Goal: Task Accomplishment & Management: Complete application form

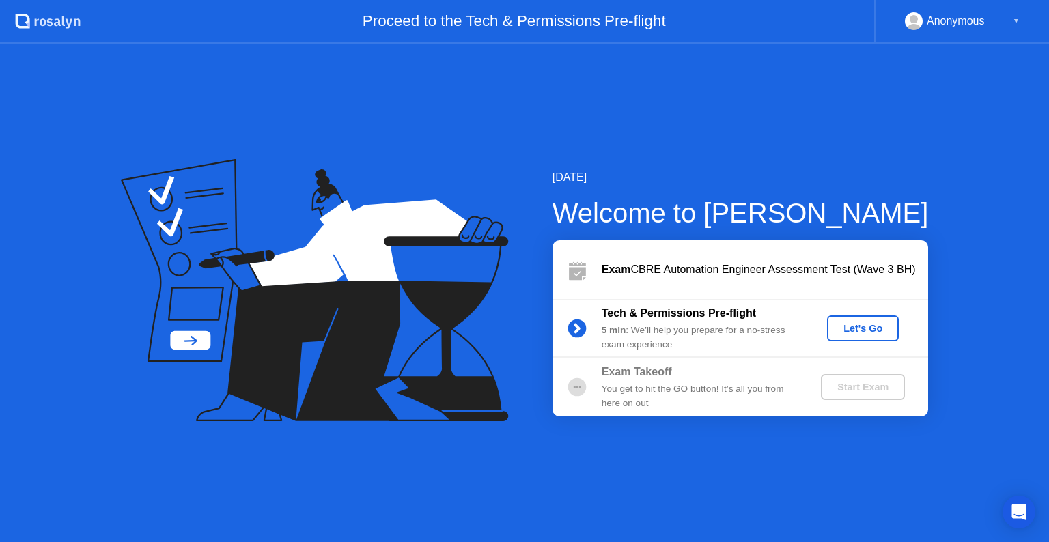
drag, startPoint x: 641, startPoint y: 268, endPoint x: 653, endPoint y: 270, distance: 12.5
click at [642, 268] on div "Exam CBRE Automation Engineer Assessment Test (Wave 3 BH)" at bounding box center [765, 270] width 326 height 16
click at [857, 334] on div "Let's Go" at bounding box center [862, 328] width 61 height 11
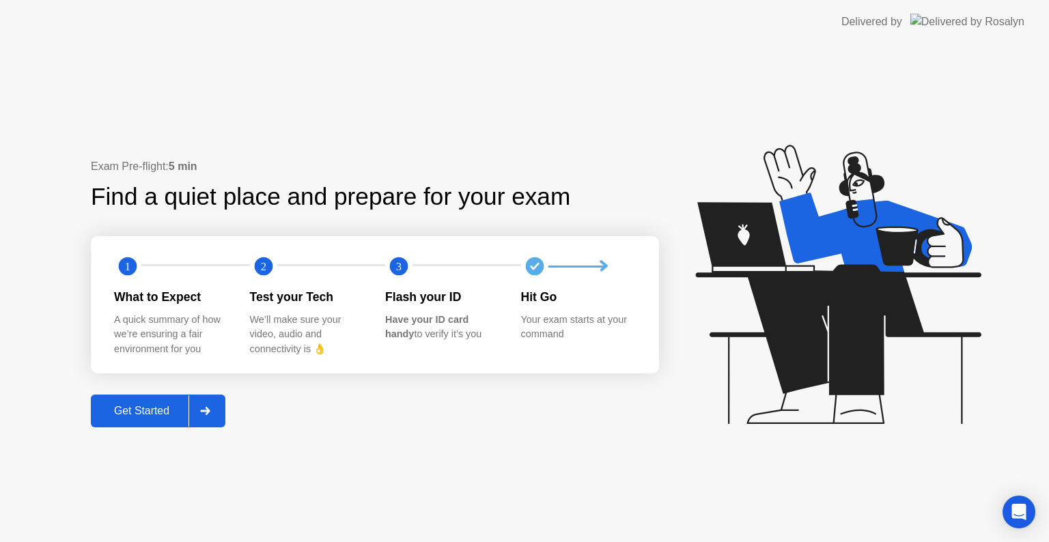
click at [143, 406] on div "Get Started" at bounding box center [142, 411] width 94 height 12
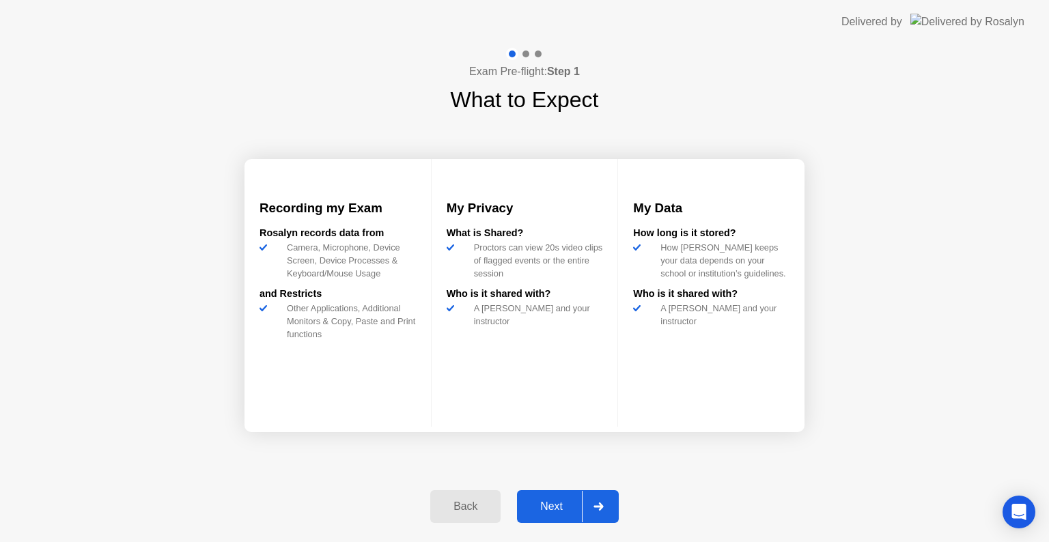
click at [541, 505] on div "Next" at bounding box center [551, 507] width 61 height 12
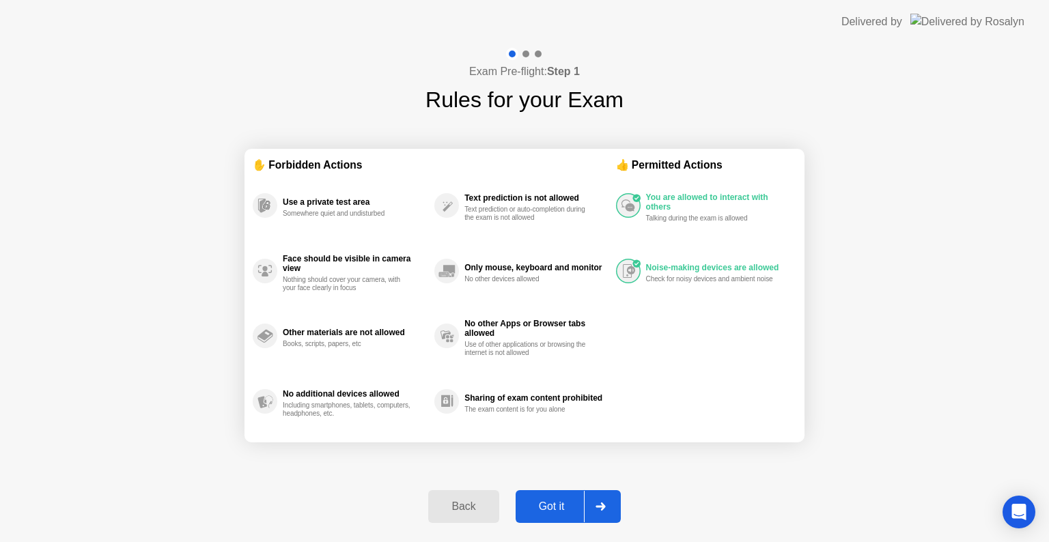
click at [545, 505] on div "Got it" at bounding box center [552, 507] width 64 height 12
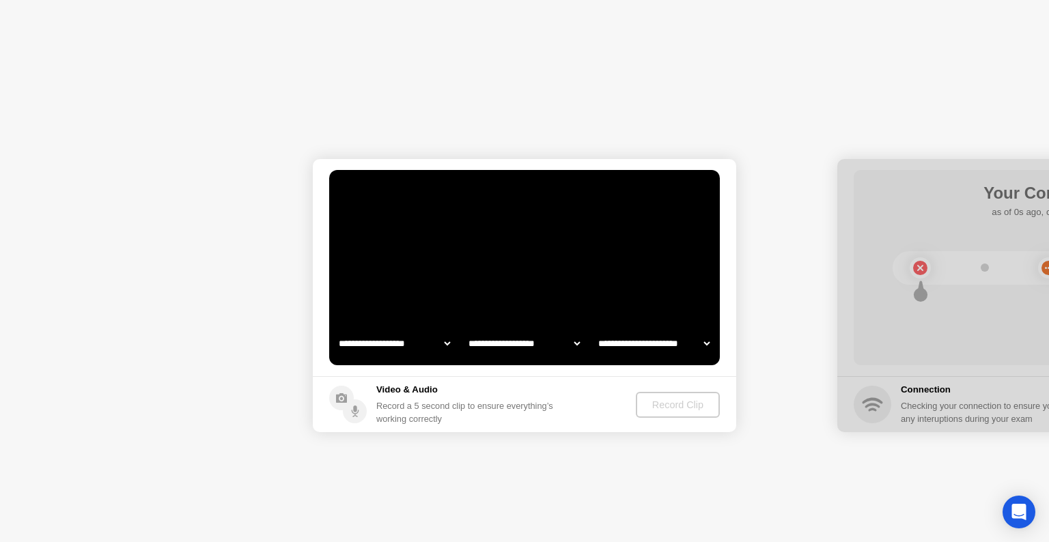
select select "**********"
select select "*******"
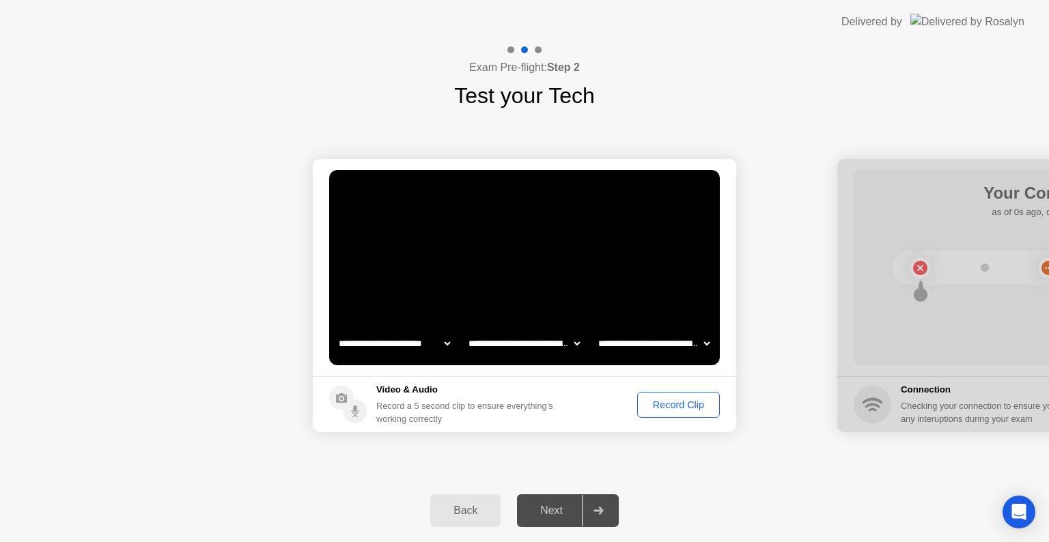
click at [662, 408] on div "Record Clip" at bounding box center [678, 404] width 73 height 11
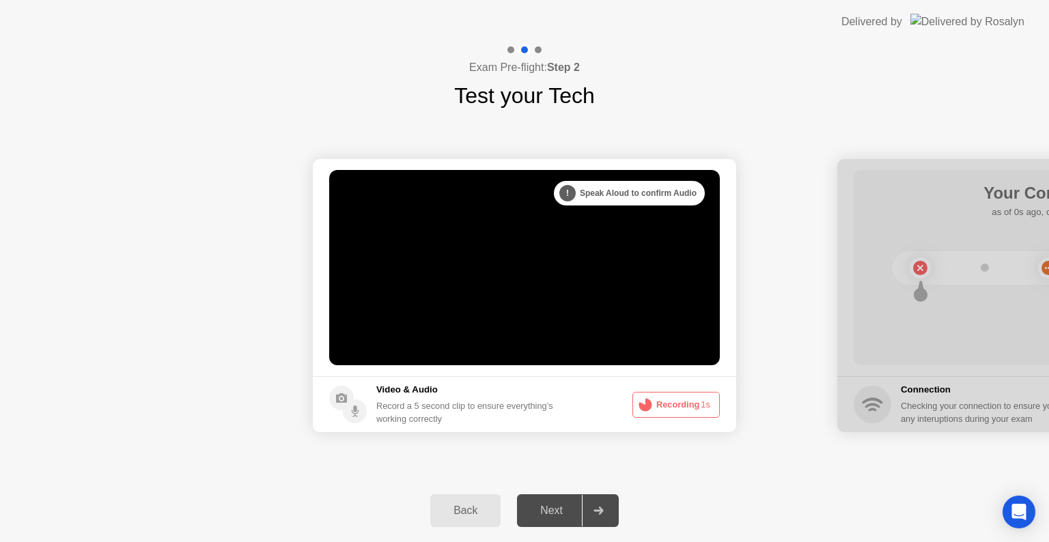
click at [664, 410] on button "Recording 1s" at bounding box center [675, 405] width 87 height 26
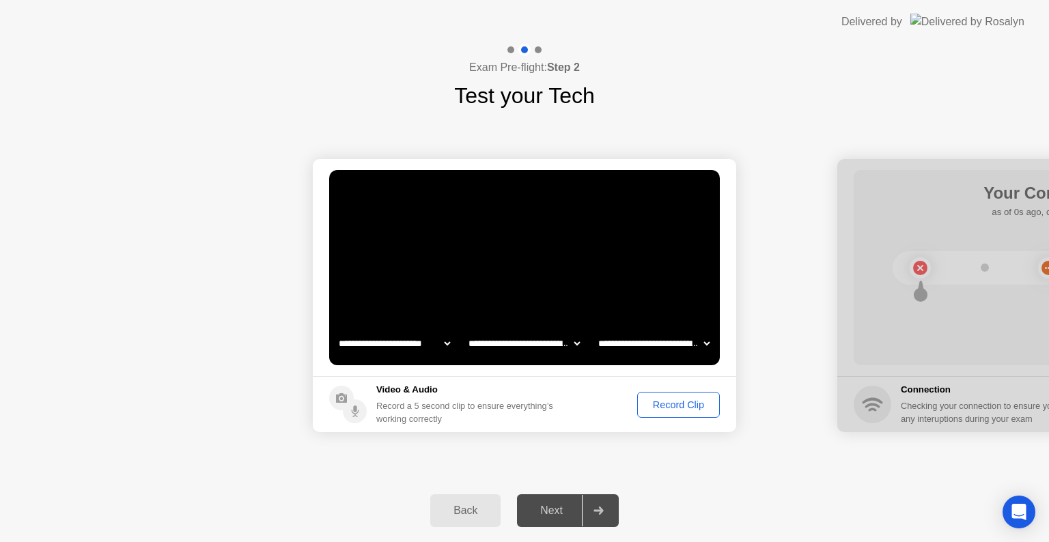
click at [672, 408] on div "Record Clip" at bounding box center [678, 404] width 73 height 11
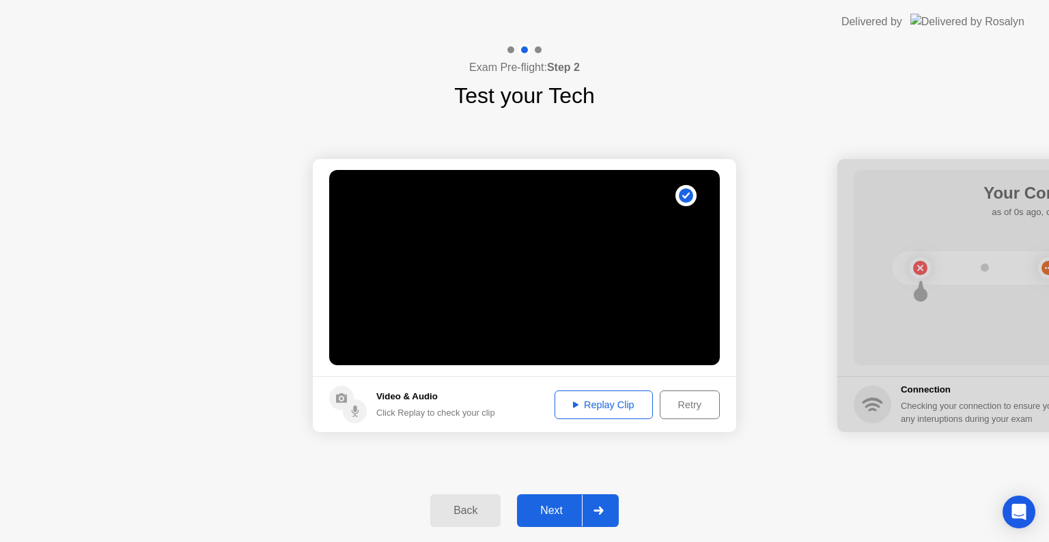
click at [586, 407] on div "Replay Clip" at bounding box center [603, 404] width 89 height 11
click at [560, 528] on div "Back Next" at bounding box center [524, 510] width 1049 height 63
click at [542, 505] on div "Next" at bounding box center [551, 511] width 61 height 12
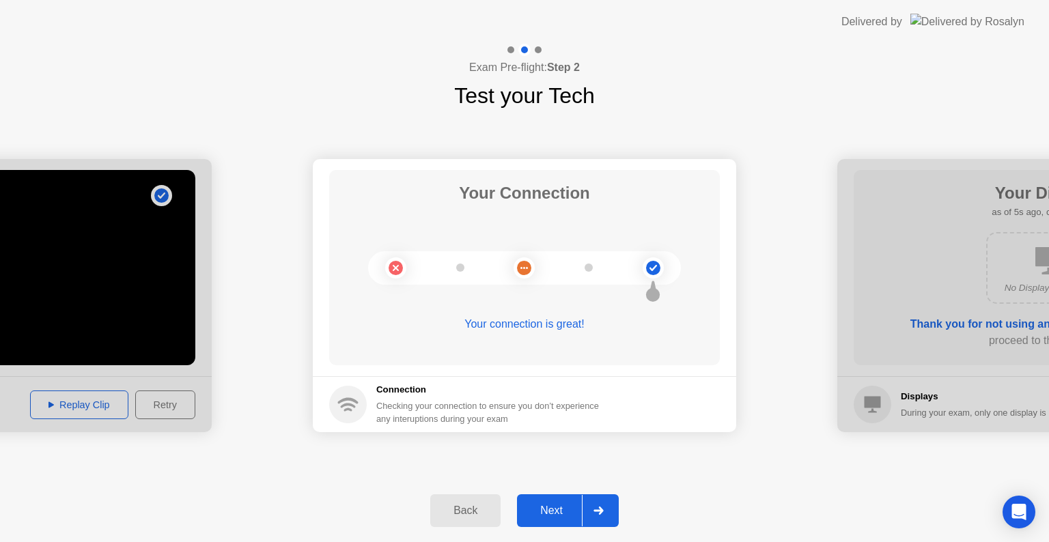
click at [559, 505] on div "Next" at bounding box center [551, 511] width 61 height 12
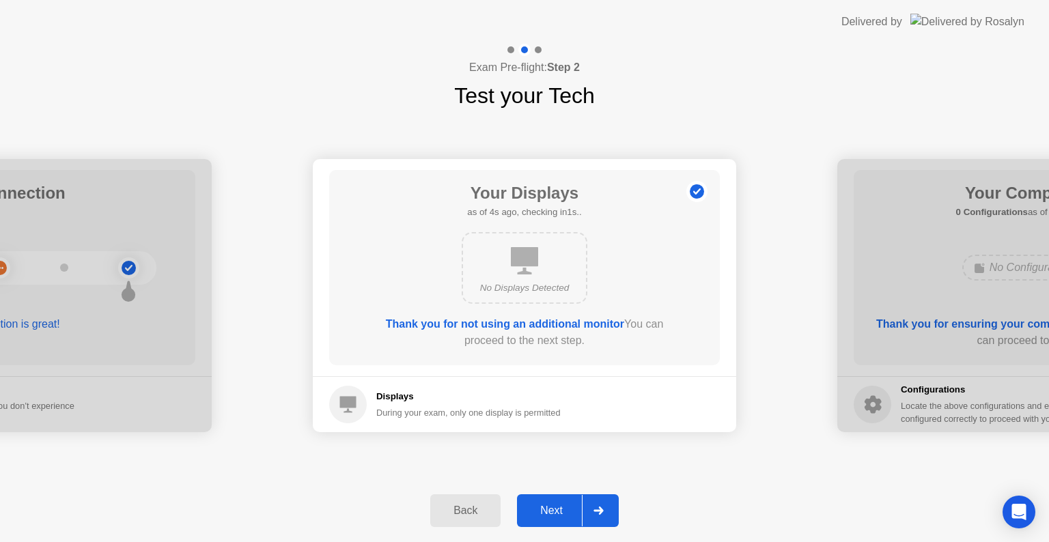
click at [550, 514] on div "Next" at bounding box center [551, 511] width 61 height 12
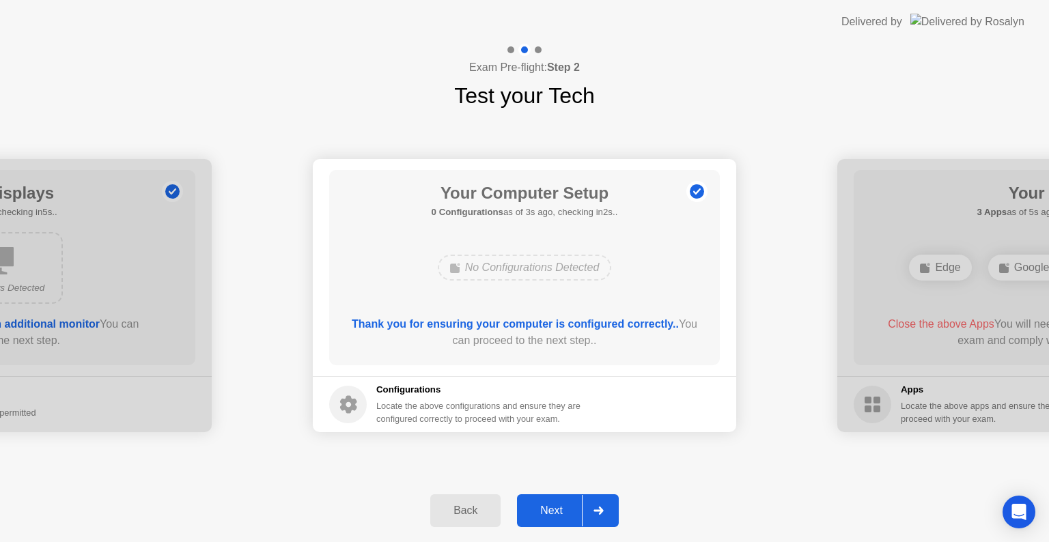
click at [543, 501] on button "Next" at bounding box center [568, 510] width 102 height 33
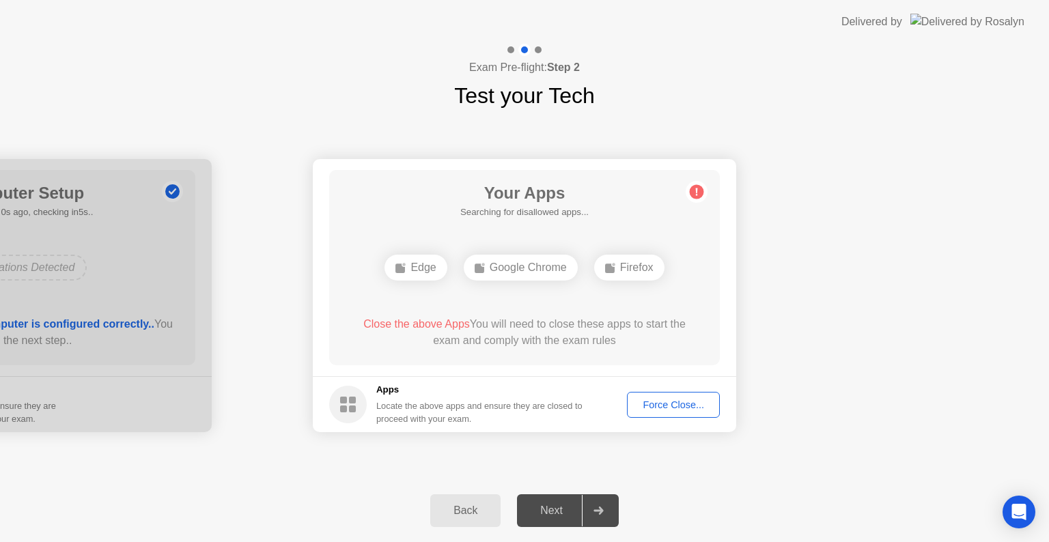
click at [419, 270] on div "Edge" at bounding box center [415, 268] width 62 height 26
click at [673, 410] on div "Force Close..." at bounding box center [673, 404] width 83 height 11
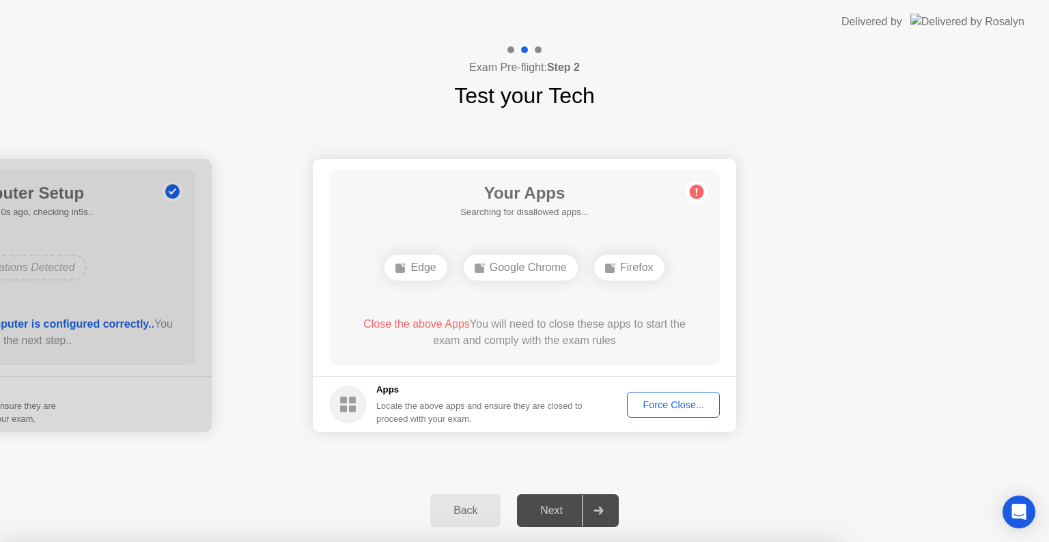
click at [673, 542] on div at bounding box center [524, 542] width 1049 height 0
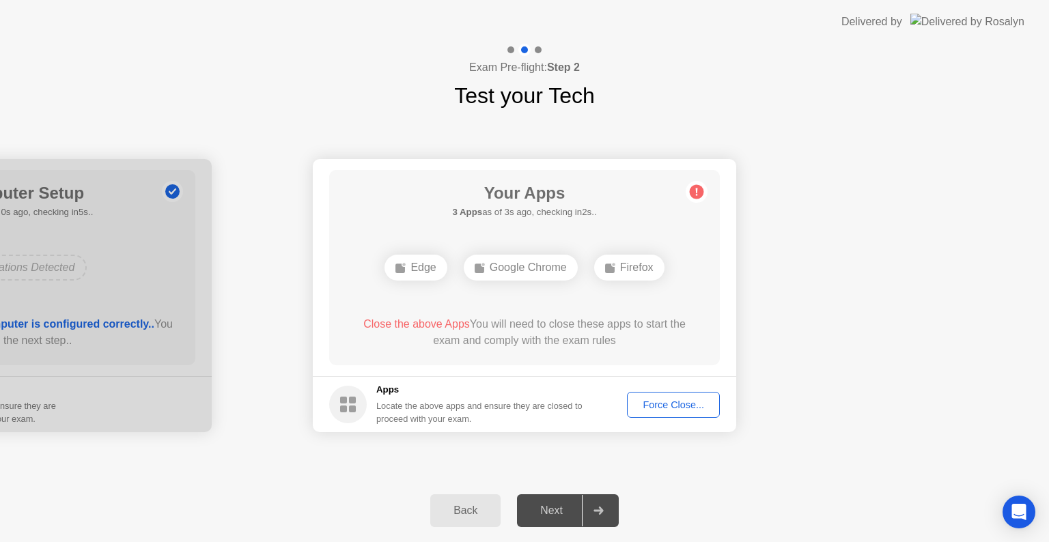
click at [417, 275] on div "Edge" at bounding box center [415, 268] width 62 height 26
click at [568, 505] on div "Next" at bounding box center [551, 511] width 61 height 12
click at [626, 270] on div "Firefox" at bounding box center [629, 268] width 70 height 26
click at [663, 406] on div "Force Close..." at bounding box center [673, 404] width 83 height 11
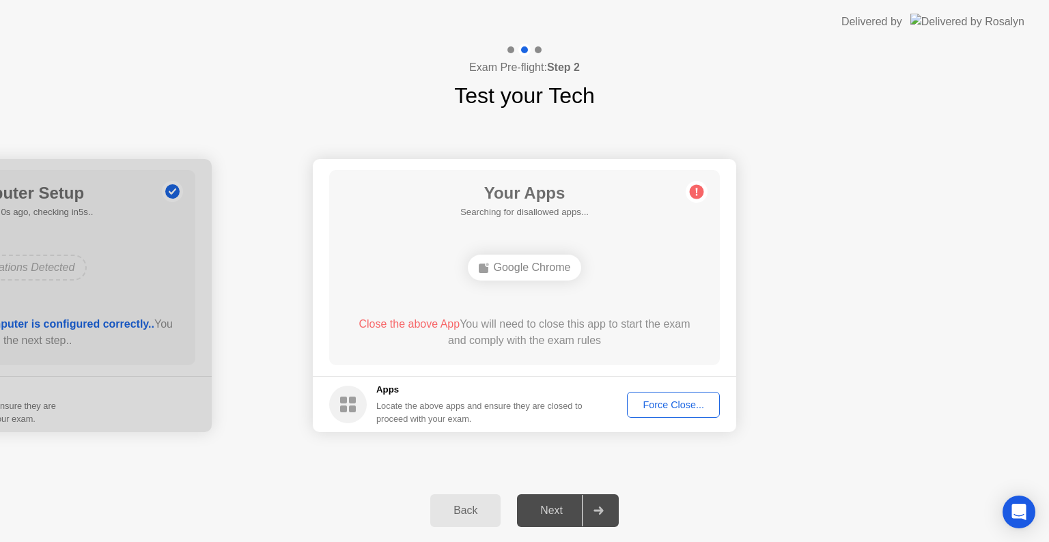
click at [669, 406] on div "Force Close..." at bounding box center [673, 404] width 83 height 11
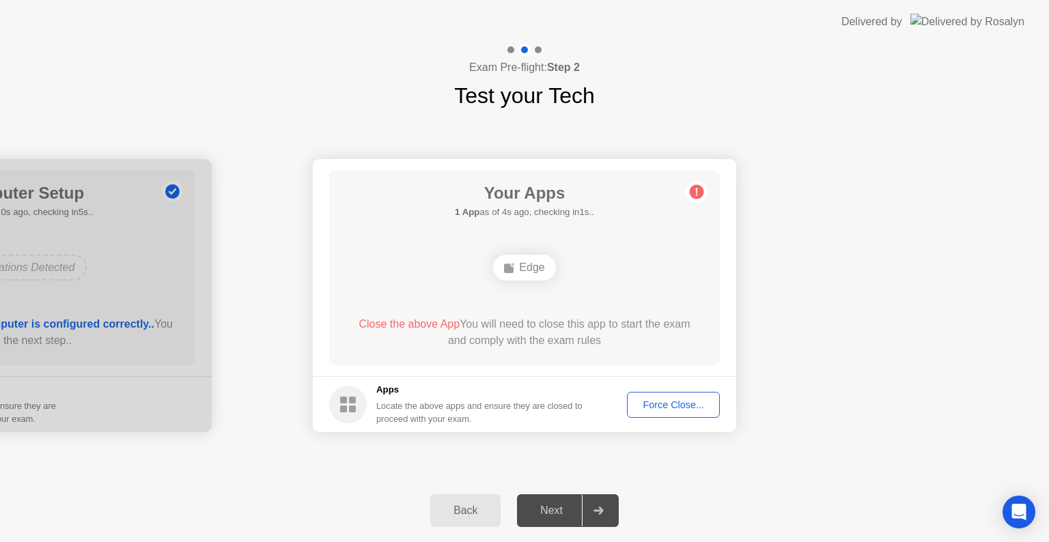
click at [641, 404] on div "Force Close..." at bounding box center [673, 404] width 83 height 11
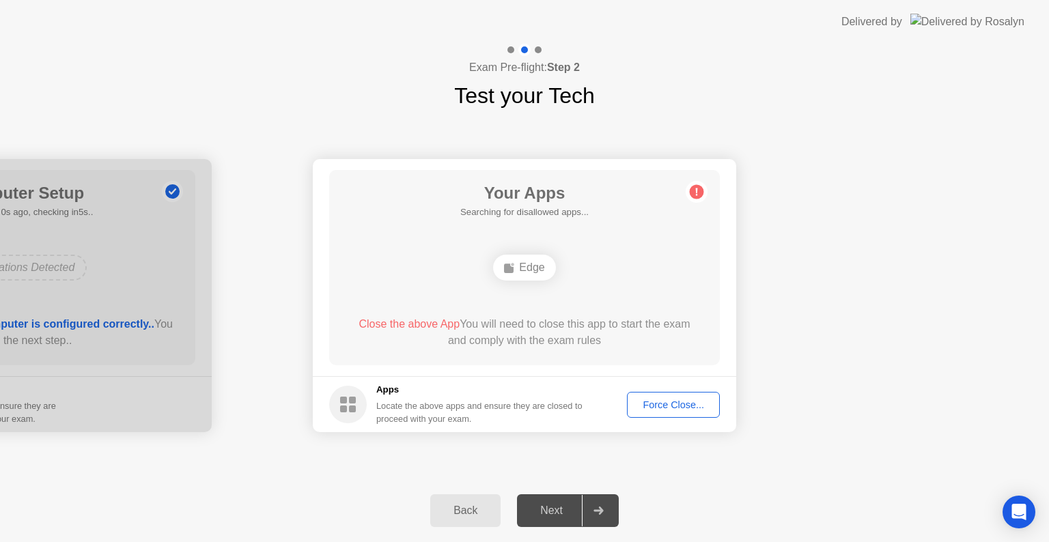
drag, startPoint x: 671, startPoint y: 396, endPoint x: 677, endPoint y: 399, distance: 7.4
click at [677, 399] on button "Force Close..." at bounding box center [673, 405] width 93 height 26
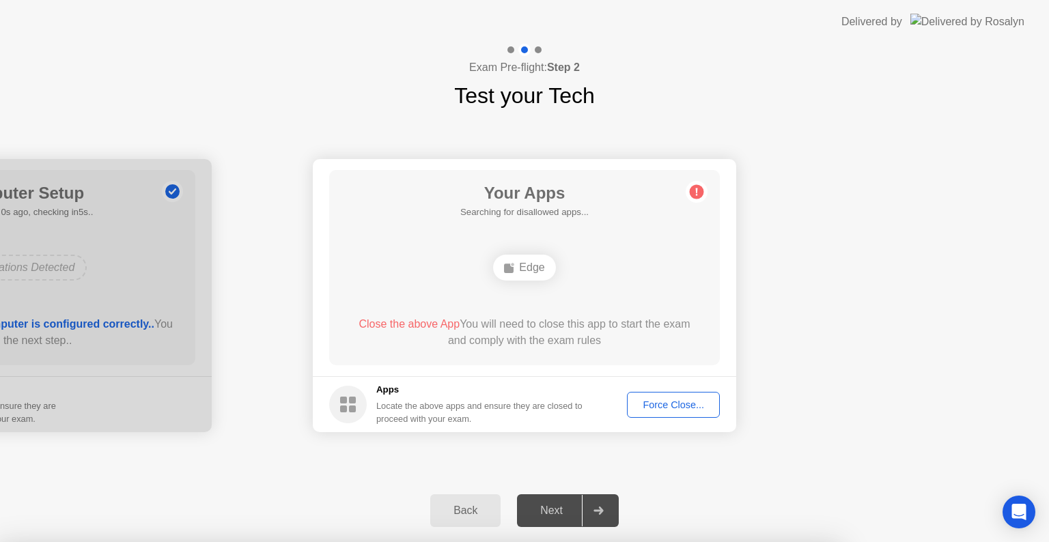
click at [677, 542] on div at bounding box center [524, 542] width 1049 height 0
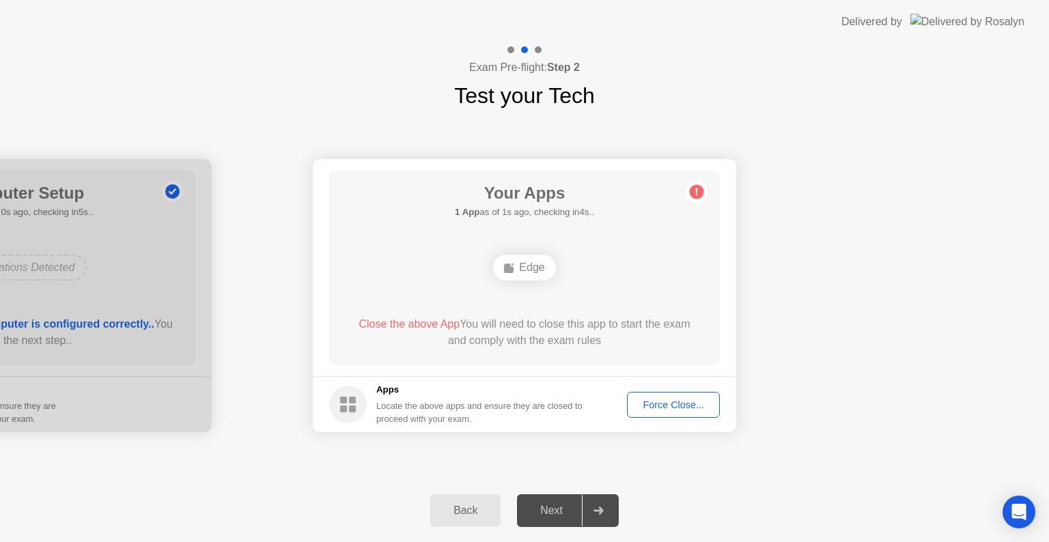
click at [678, 399] on div "Force Close..." at bounding box center [673, 404] width 83 height 11
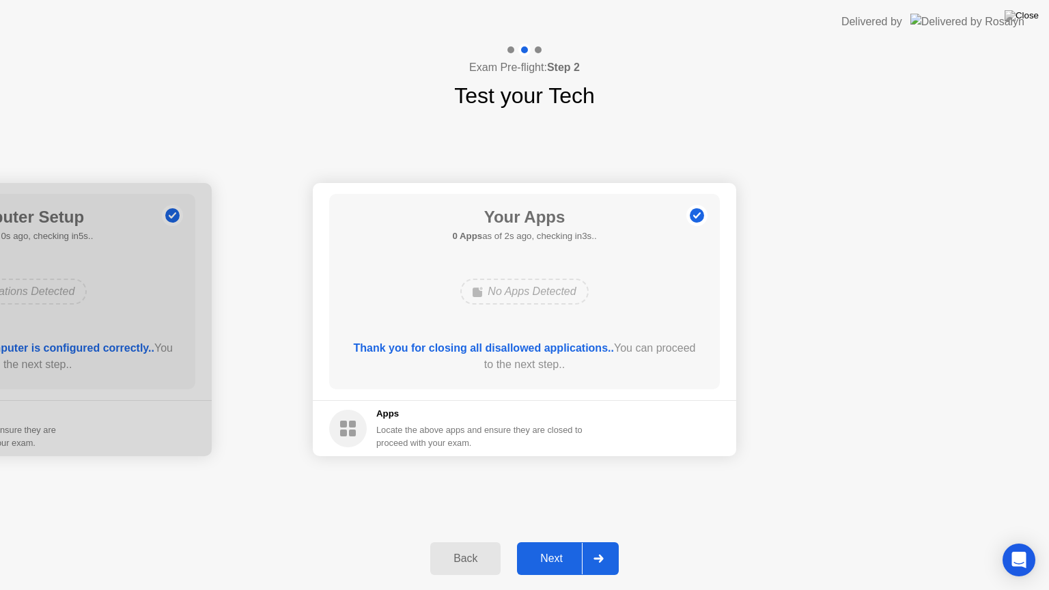
click at [544, 542] on div "Next" at bounding box center [551, 558] width 61 height 12
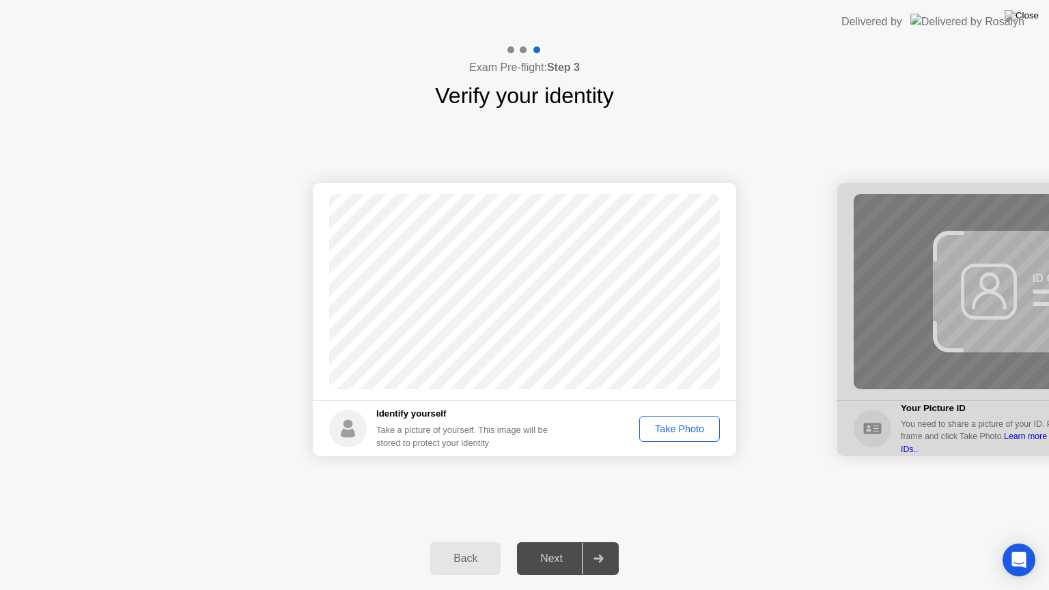
click at [536, 542] on div "Back Next" at bounding box center [524, 558] width 1049 height 63
click at [544, 542] on div "Next" at bounding box center [551, 558] width 61 height 12
click at [677, 424] on div "Take Photo" at bounding box center [679, 428] width 71 height 11
click at [569, 542] on div "Next" at bounding box center [551, 558] width 61 height 12
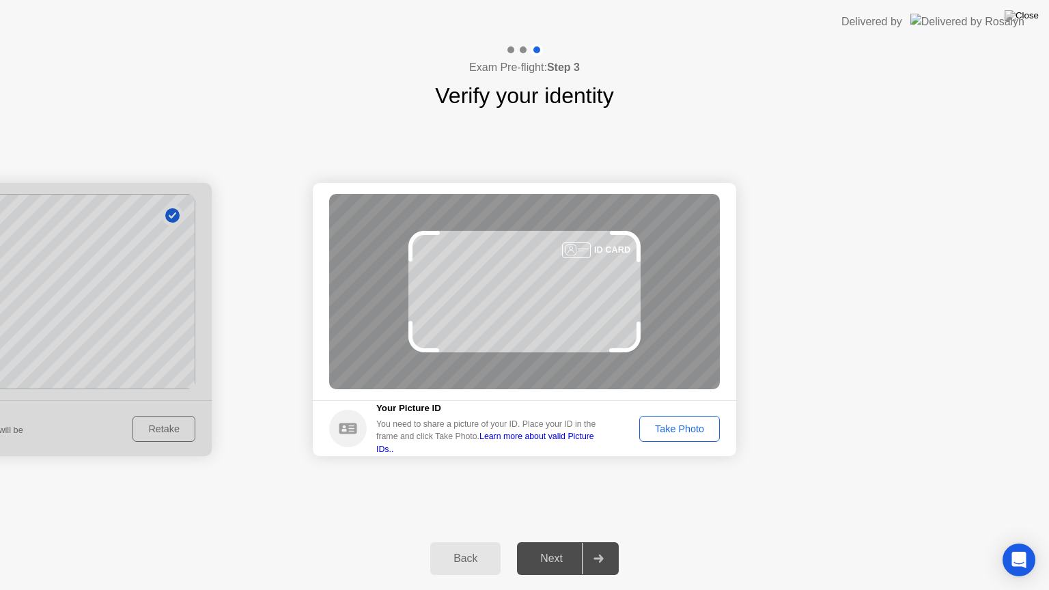
click at [688, 423] on div "Take Photo" at bounding box center [679, 428] width 71 height 11
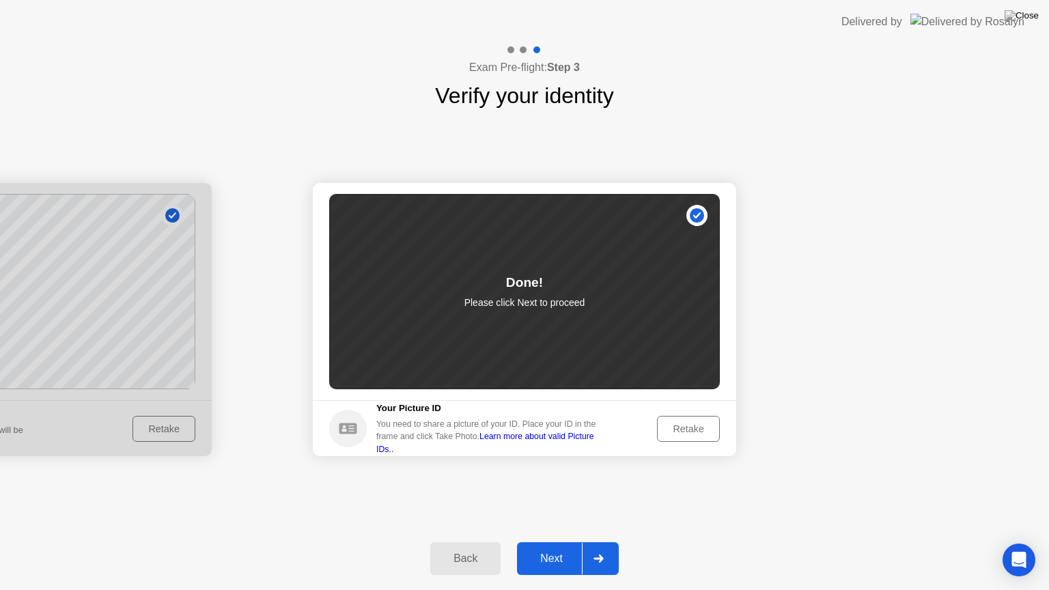
drag, startPoint x: 549, startPoint y: 548, endPoint x: 551, endPoint y: 557, distance: 9.1
click at [551, 542] on button "Next" at bounding box center [568, 558] width 102 height 33
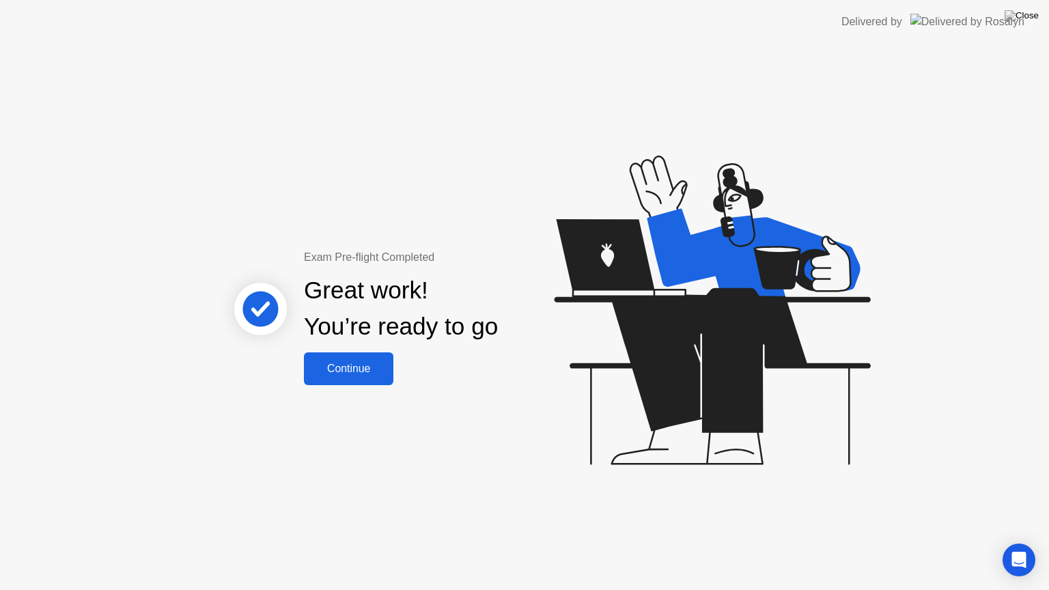
click at [357, 369] on div "Continue" at bounding box center [348, 369] width 81 height 12
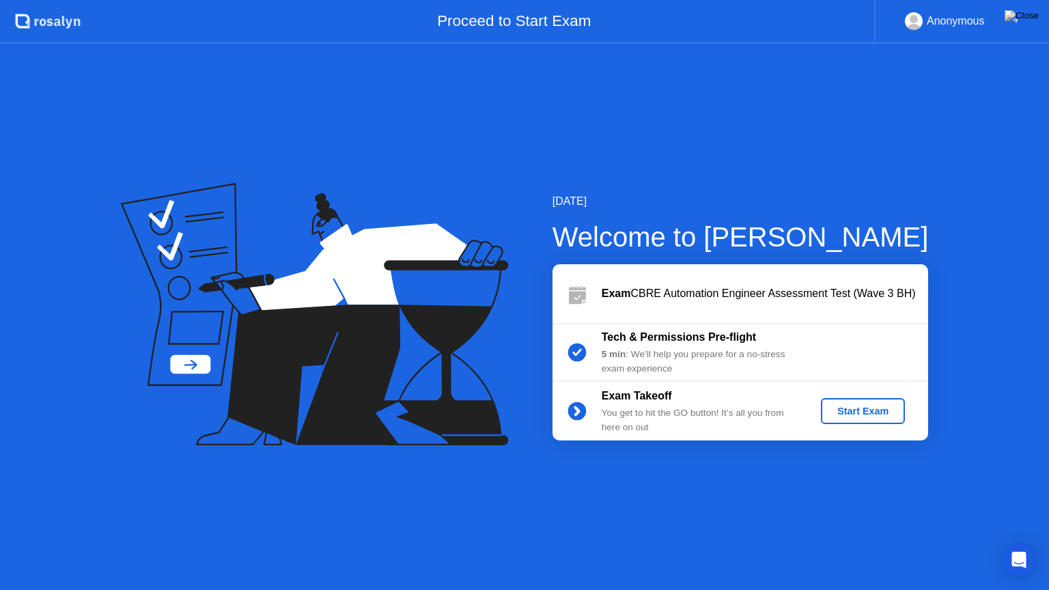
click at [876, 414] on div "Start Exam" at bounding box center [862, 411] width 73 height 11
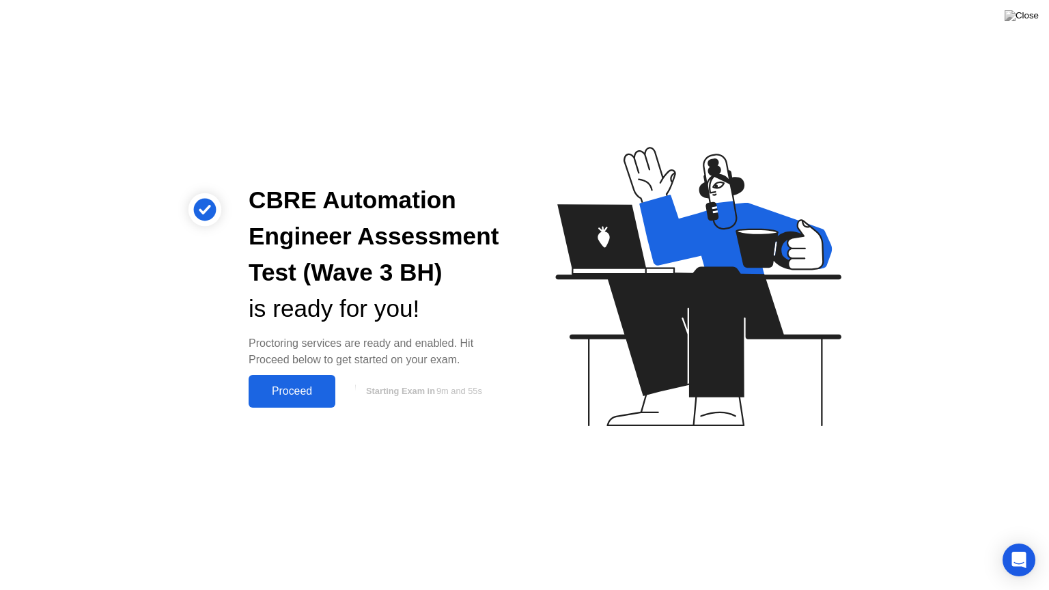
click at [287, 391] on div "Proceed" at bounding box center [292, 391] width 79 height 12
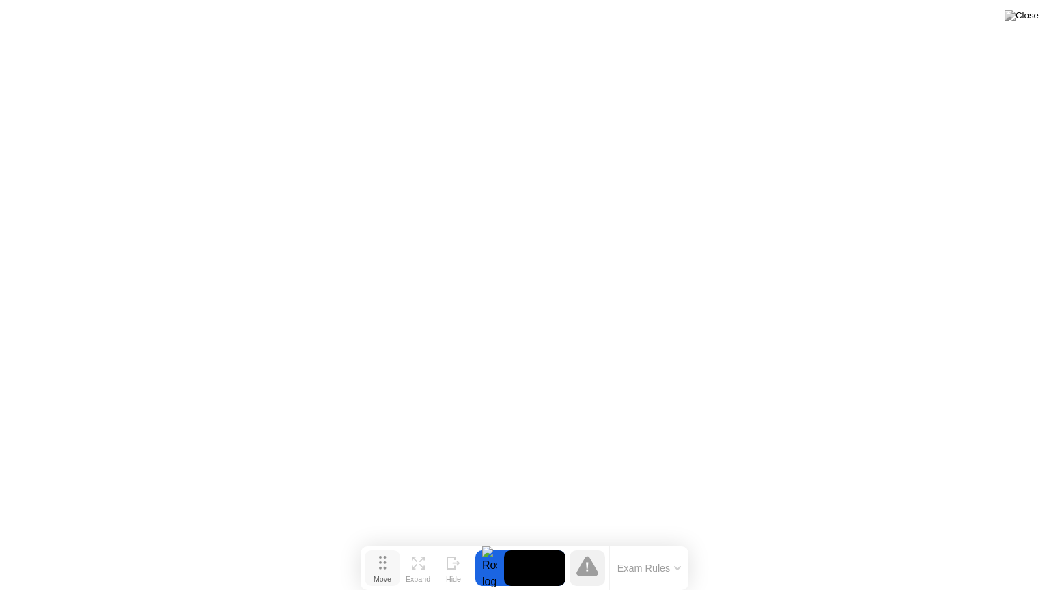
click at [369, 542] on button "Move" at bounding box center [383, 568] width 36 height 36
click at [591, 542] on icon at bounding box center [587, 566] width 22 height 20
click at [496, 542] on div at bounding box center [489, 568] width 29 height 36
click at [653, 542] on button "Exam Rules" at bounding box center [649, 568] width 72 height 12
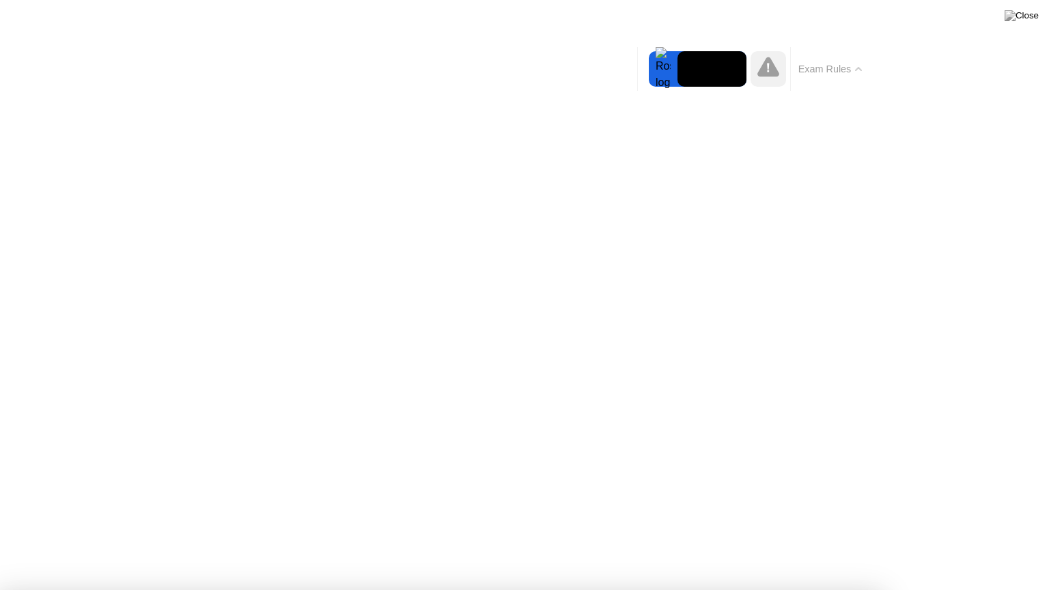
click at [658, 64] on div at bounding box center [663, 69] width 29 height 36
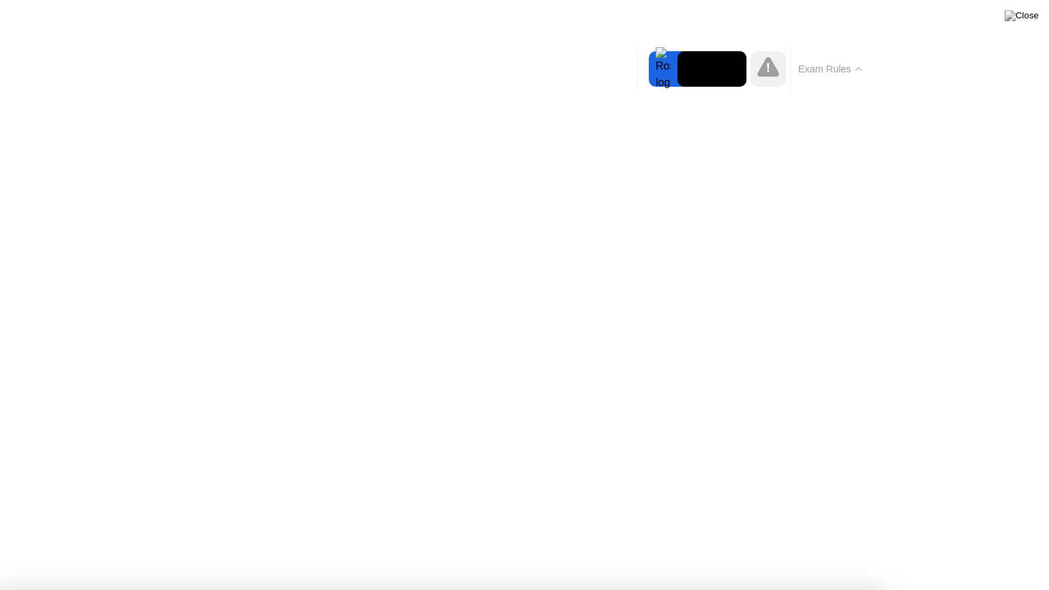
click at [839, 66] on button "Exam Rules" at bounding box center [830, 69] width 72 height 12
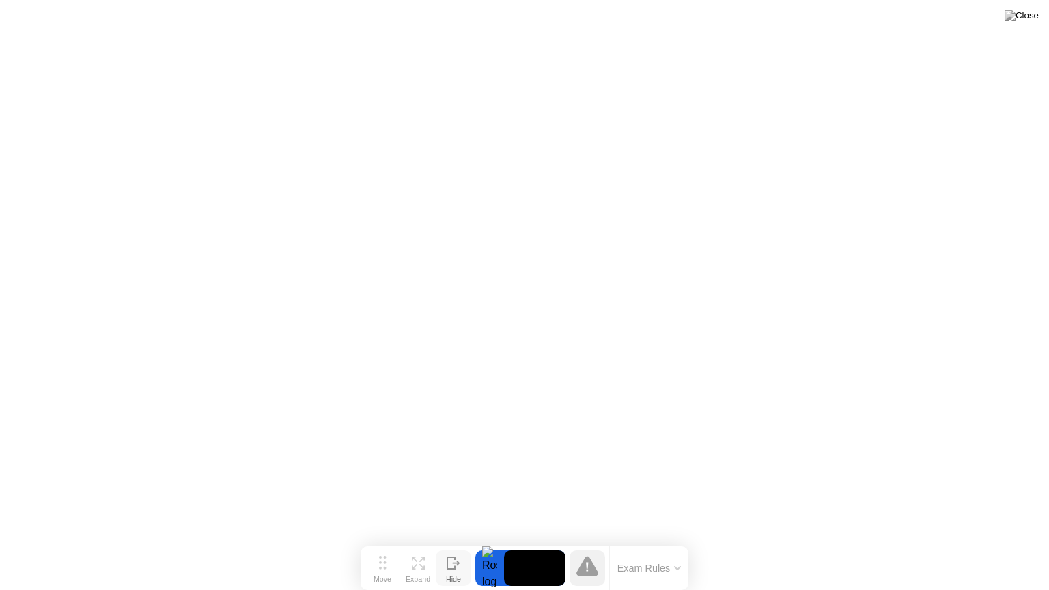
click at [450, 542] on icon at bounding box center [451, 563] width 8 height 12
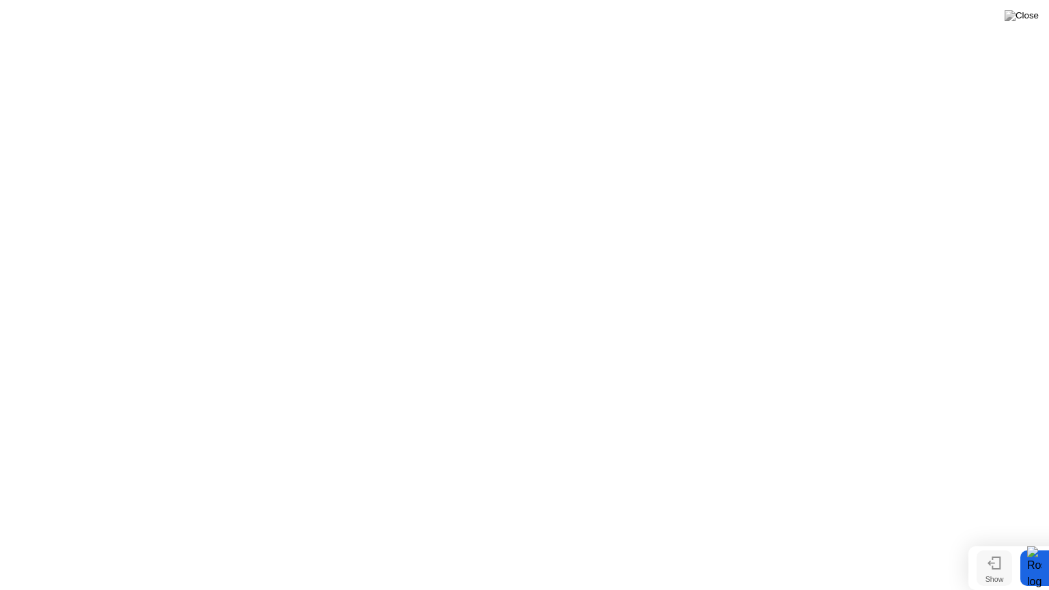
click at [994, 542] on icon at bounding box center [994, 563] width 14 height 13
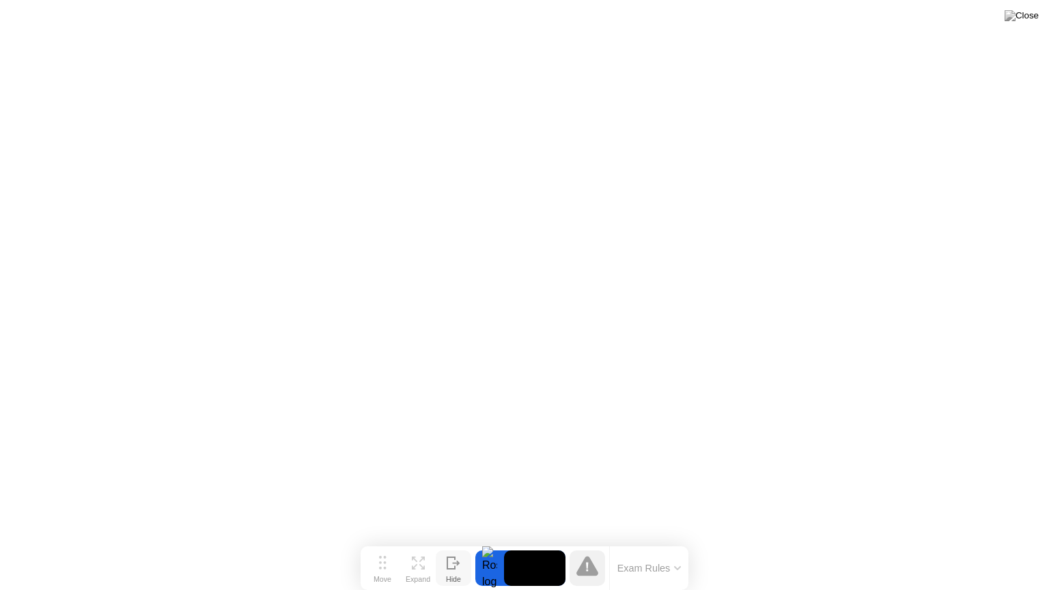
click at [640, 542] on div "Exam Rules" at bounding box center [648, 568] width 79 height 44
click at [642, 542] on button "Exam Rules" at bounding box center [649, 568] width 72 height 12
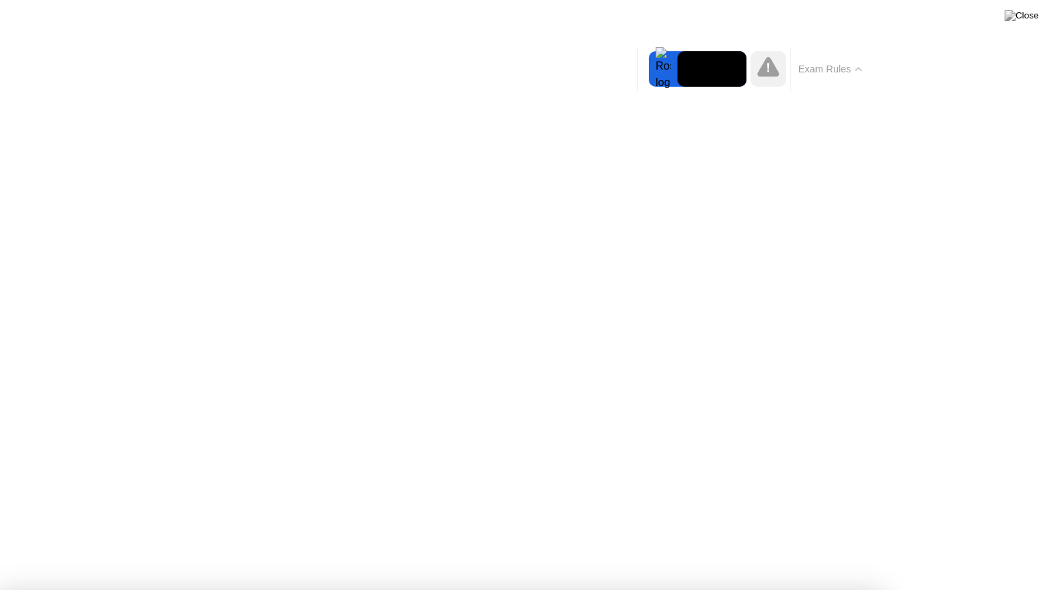
drag, startPoint x: 407, startPoint y: 341, endPoint x: 410, endPoint y: 350, distance: 9.5
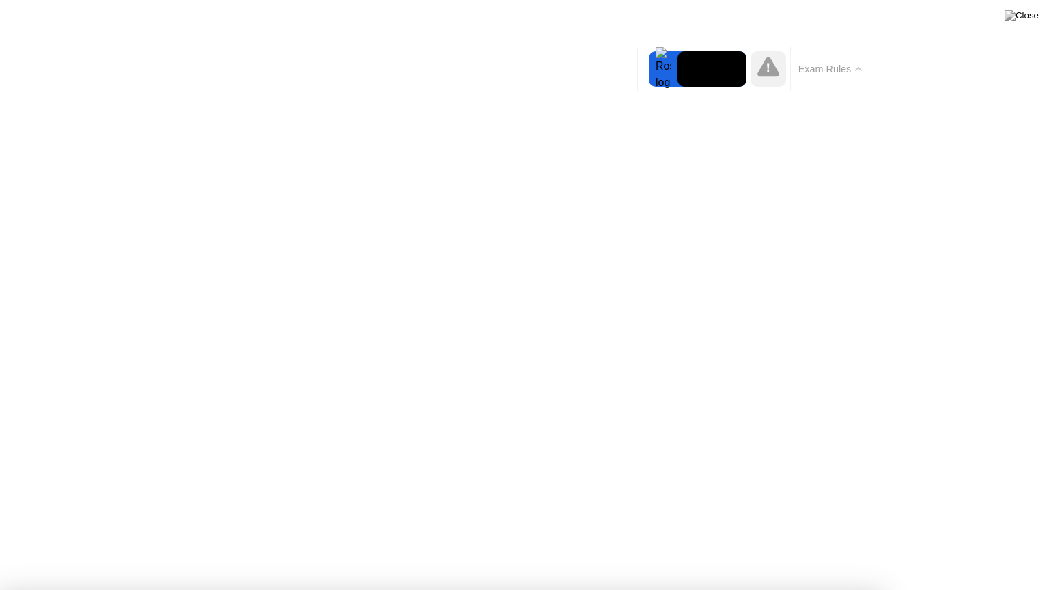
drag, startPoint x: 417, startPoint y: 418, endPoint x: 425, endPoint y: 421, distance: 8.6
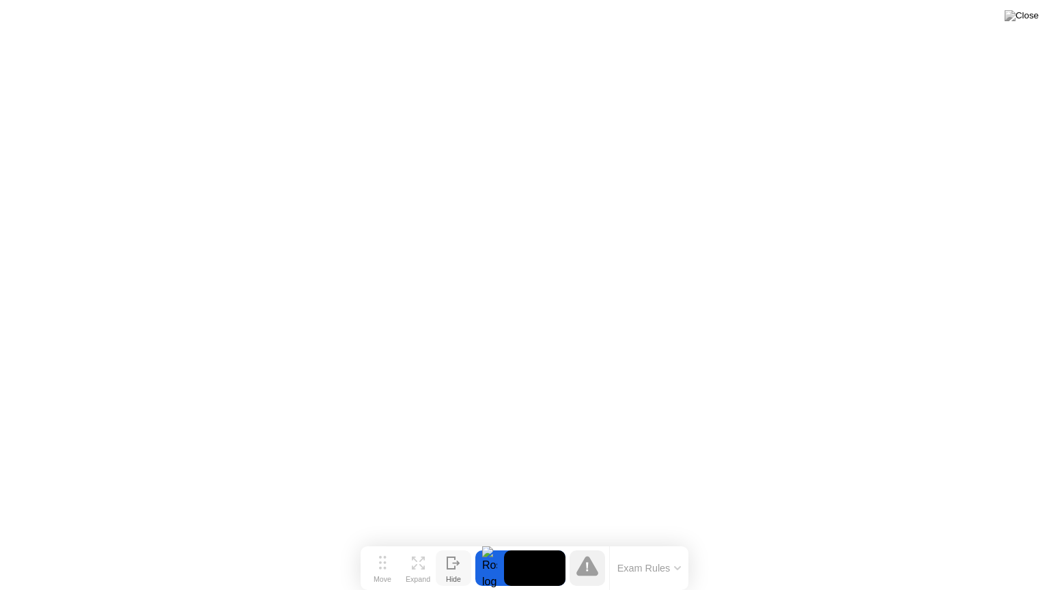
click at [663, 542] on button "Exam Rules" at bounding box center [649, 568] width 72 height 12
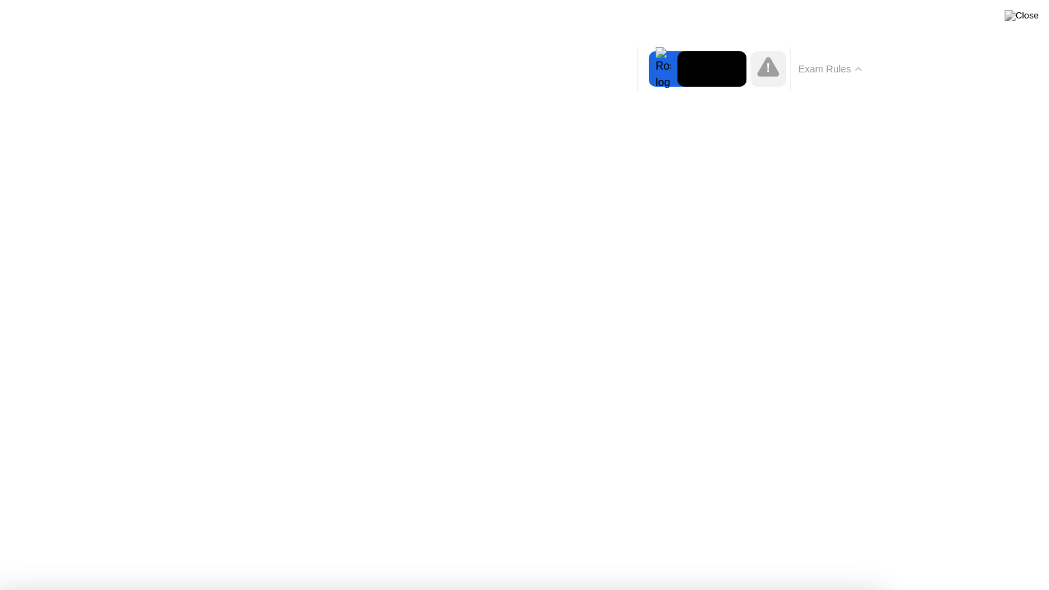
click at [777, 78] on icon at bounding box center [768, 67] width 22 height 22
click at [817, 66] on button "Exam Rules" at bounding box center [830, 69] width 72 height 12
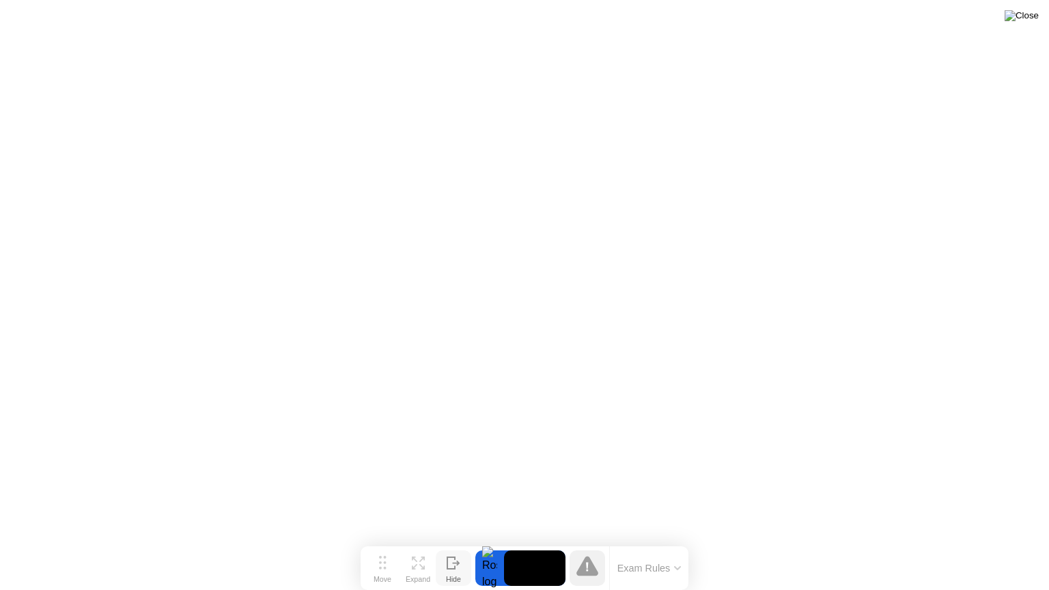
click at [1028, 19] on img at bounding box center [1021, 15] width 34 height 11
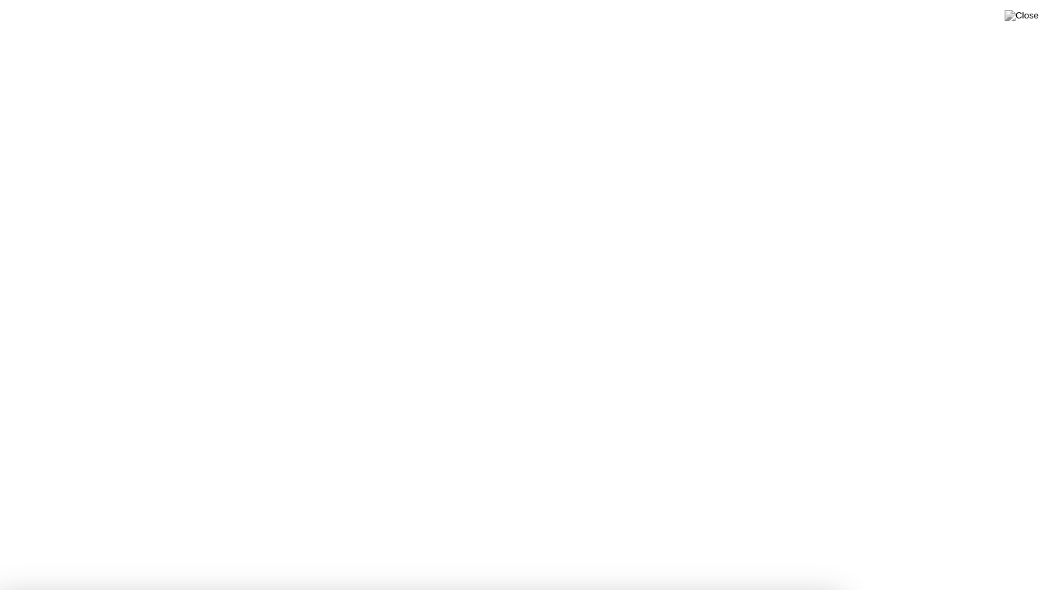
drag, startPoint x: 485, startPoint y: 448, endPoint x: 507, endPoint y: 434, distance: 25.8
click at [486, 542] on div at bounding box center [524, 590] width 1049 height 0
